Goal: Information Seeking & Learning: Learn about a topic

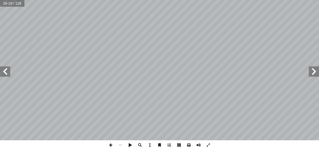
click at [7, 73] on span at bounding box center [5, 71] width 10 height 10
click at [315, 71] on span at bounding box center [314, 71] width 10 height 10
